Goal: Information Seeking & Learning: Learn about a topic

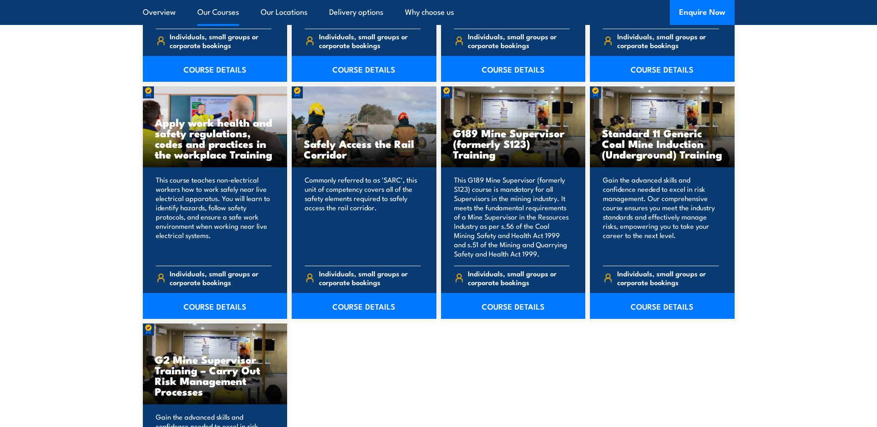
scroll to position [1387, 0]
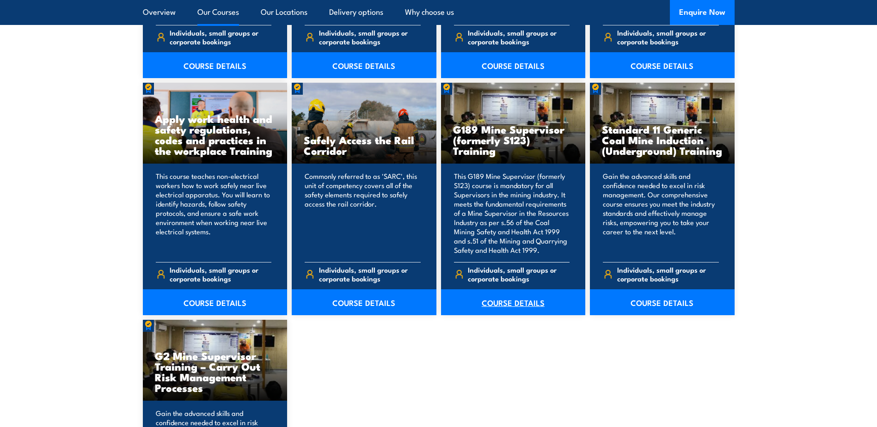
click at [510, 308] on link "COURSE DETAILS" at bounding box center [513, 302] width 145 height 26
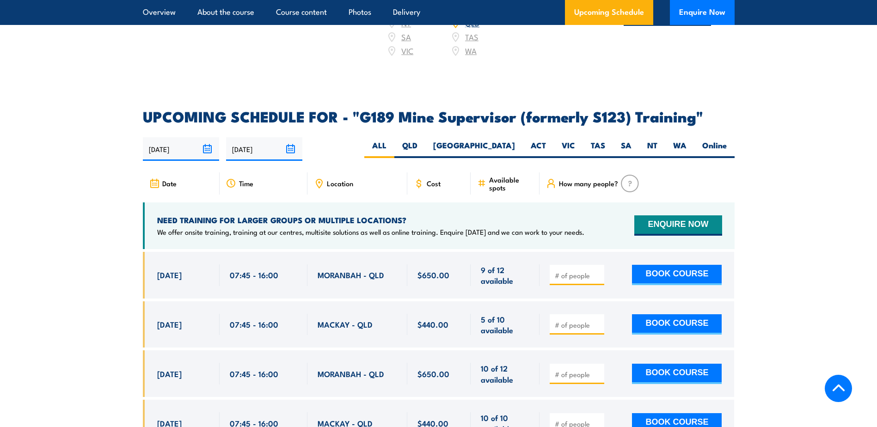
scroll to position [1525, 0]
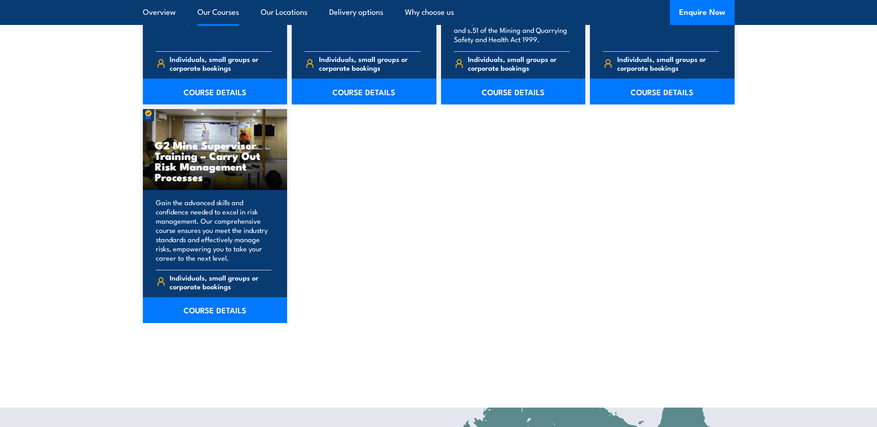
scroll to position [1664, 0]
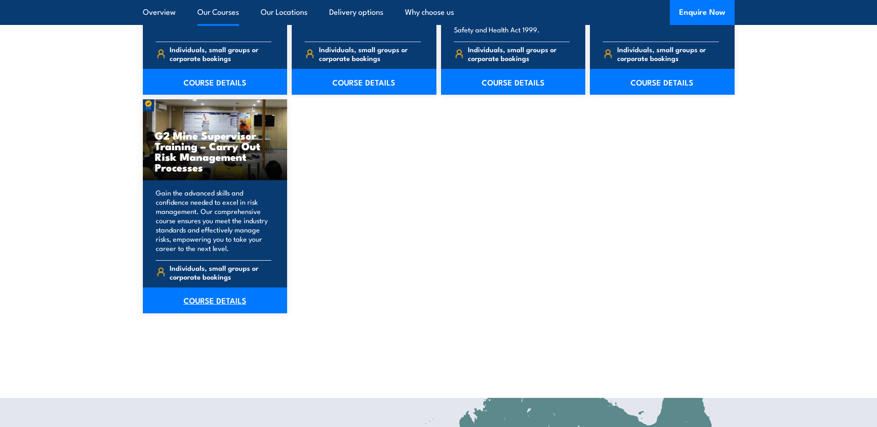
click at [232, 302] on link "COURSE DETAILS" at bounding box center [215, 301] width 145 height 26
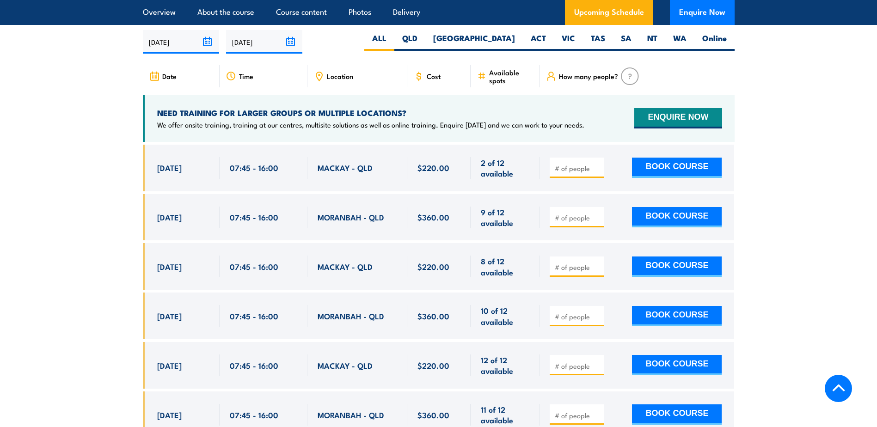
scroll to position [1803, 0]
